Goal: Information Seeking & Learning: Check status

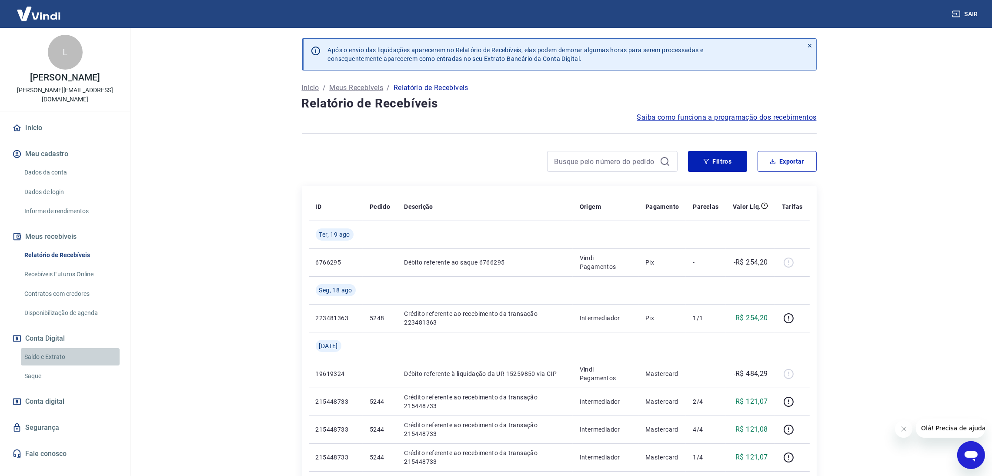
click at [41, 348] on link "Saldo e Extrato" at bounding box center [70, 357] width 99 height 18
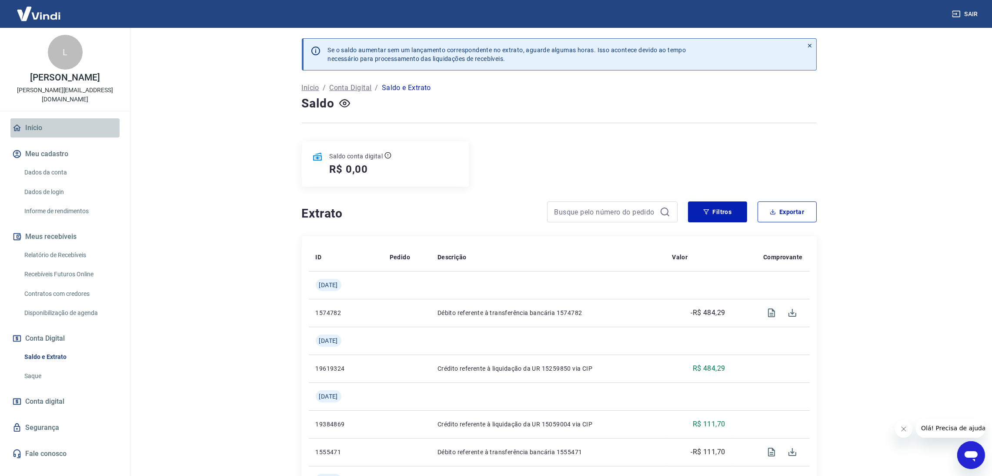
click at [42, 120] on link "Início" at bounding box center [64, 127] width 109 height 19
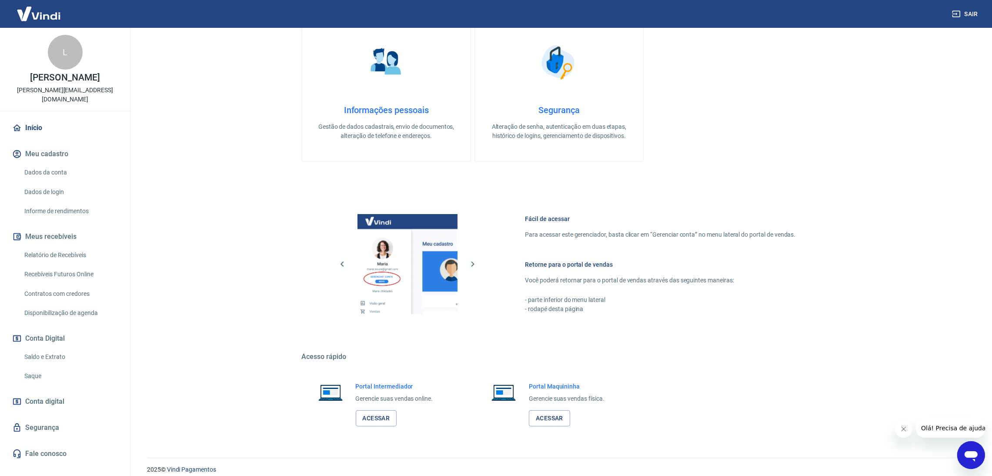
scroll to position [270, 0]
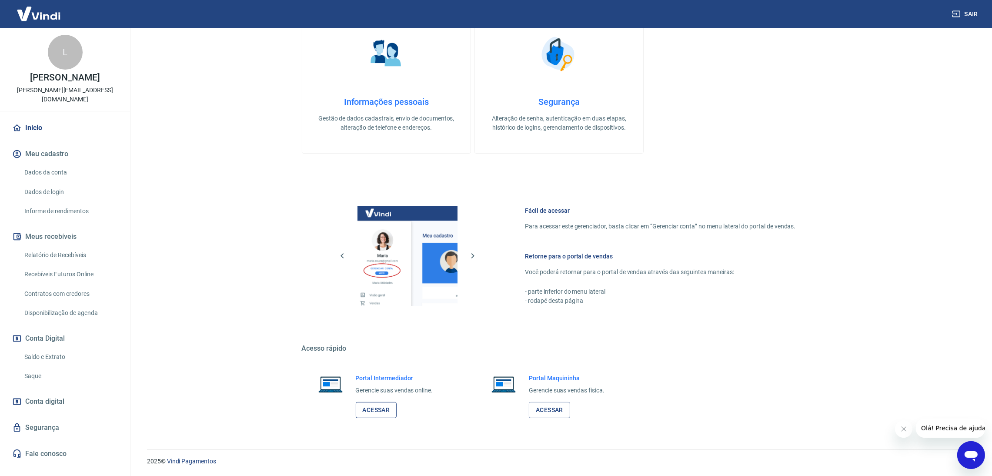
click at [388, 410] on link "Acessar" at bounding box center [376, 410] width 41 height 16
